Goal: Information Seeking & Learning: Understand process/instructions

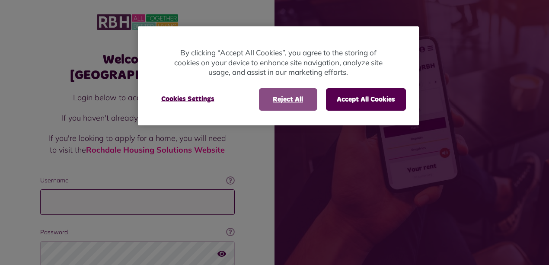
type input "**********"
click at [302, 97] on button "Reject All" at bounding box center [288, 99] width 58 height 22
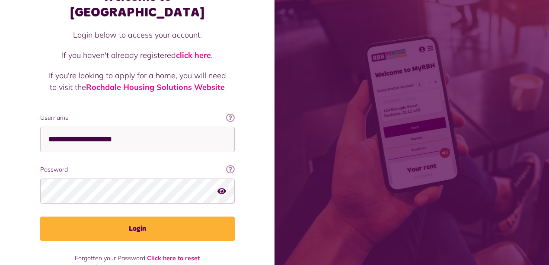
scroll to position [67, 0]
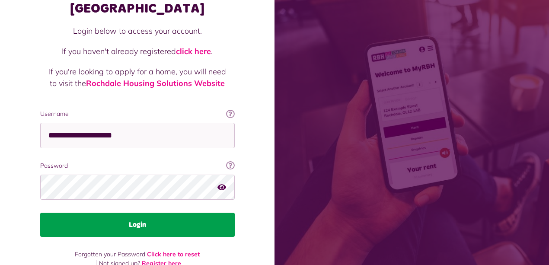
click at [155, 213] on button "Login" at bounding box center [137, 225] width 194 height 24
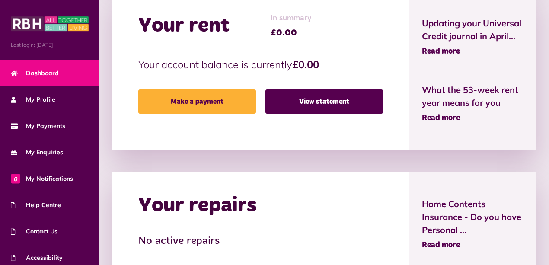
scroll to position [317, 0]
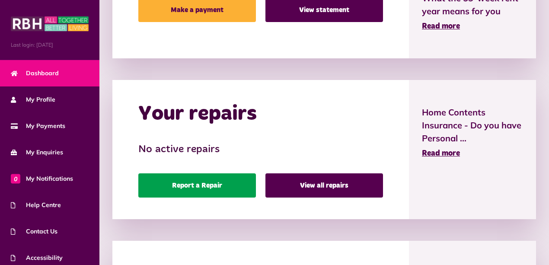
click at [224, 183] on link "Report a Repair" at bounding box center [197, 185] width 118 height 24
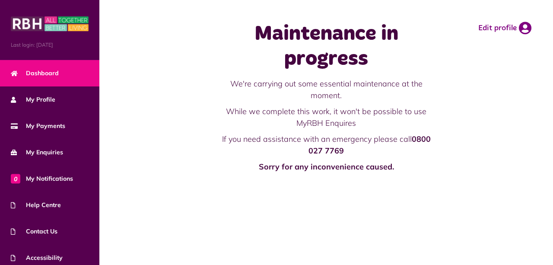
click at [44, 72] on span "Dashboard" at bounding box center [35, 73] width 48 height 9
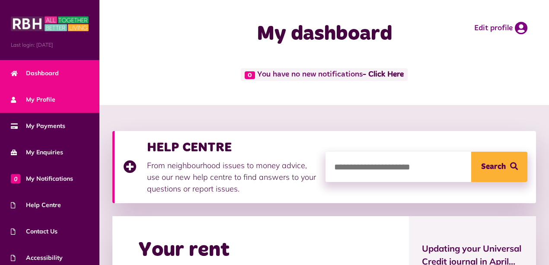
click at [34, 89] on link "My Profile" at bounding box center [49, 99] width 99 height 26
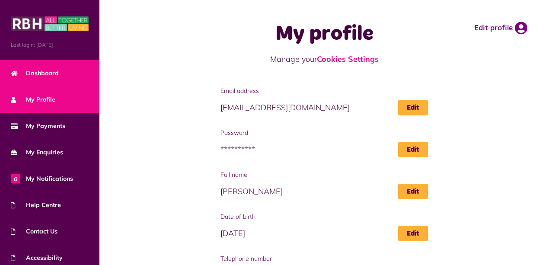
click at [41, 74] on span "Dashboard" at bounding box center [35, 73] width 48 height 9
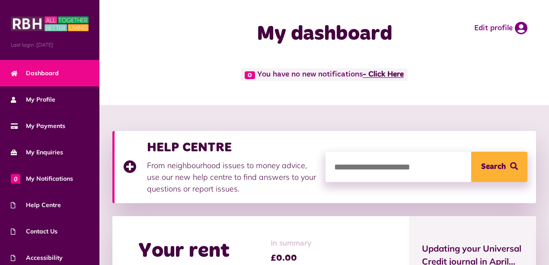
click at [396, 75] on link "- Click Here" at bounding box center [382, 75] width 41 height 8
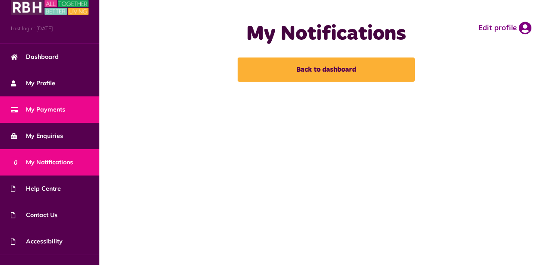
scroll to position [32, 0]
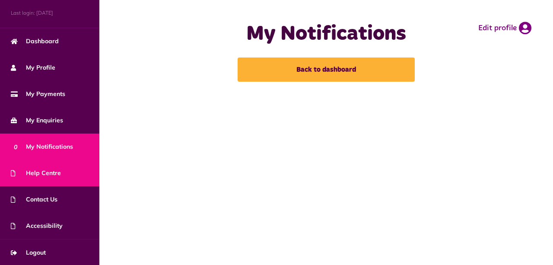
click at [42, 174] on span "Help Centre" at bounding box center [36, 173] width 50 height 9
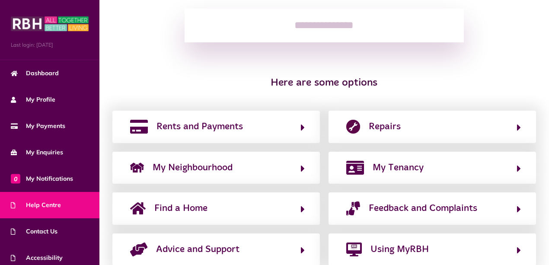
scroll to position [159, 0]
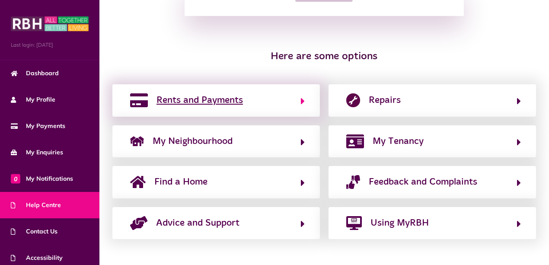
click at [281, 105] on button "Rents and Payments" at bounding box center [215, 100] width 177 height 15
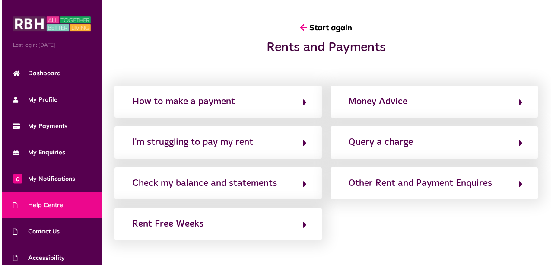
scroll to position [0, 0]
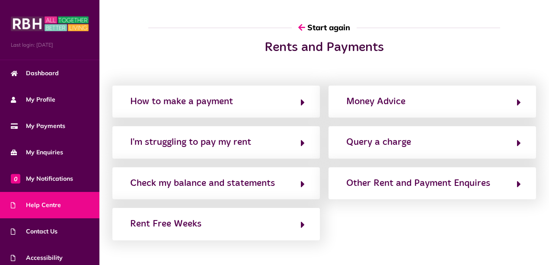
click at [281, 105] on button "How to make a payment" at bounding box center [215, 101] width 177 height 15
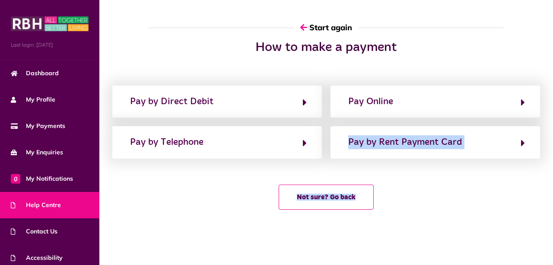
drag, startPoint x: 353, startPoint y: 164, endPoint x: 428, endPoint y: 169, distance: 75.3
click at [428, 169] on div "How to make a payment Pay by Direct Debit Pay Online Pay by Telephone Pay by Re…" at bounding box center [326, 129] width 454 height 178
